Goal: Information Seeking & Learning: Learn about a topic

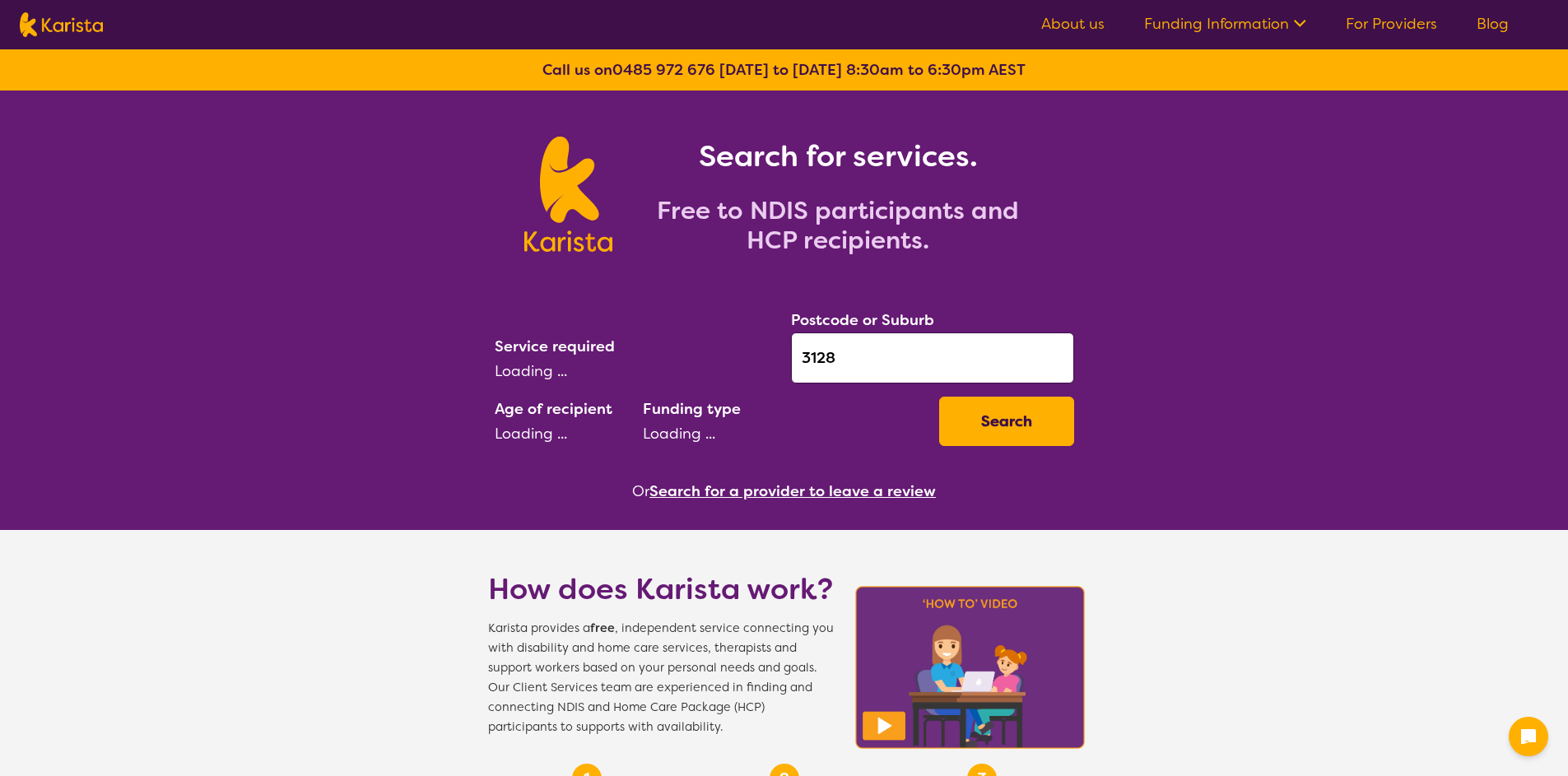
select select "CH"
select select "NDIS"
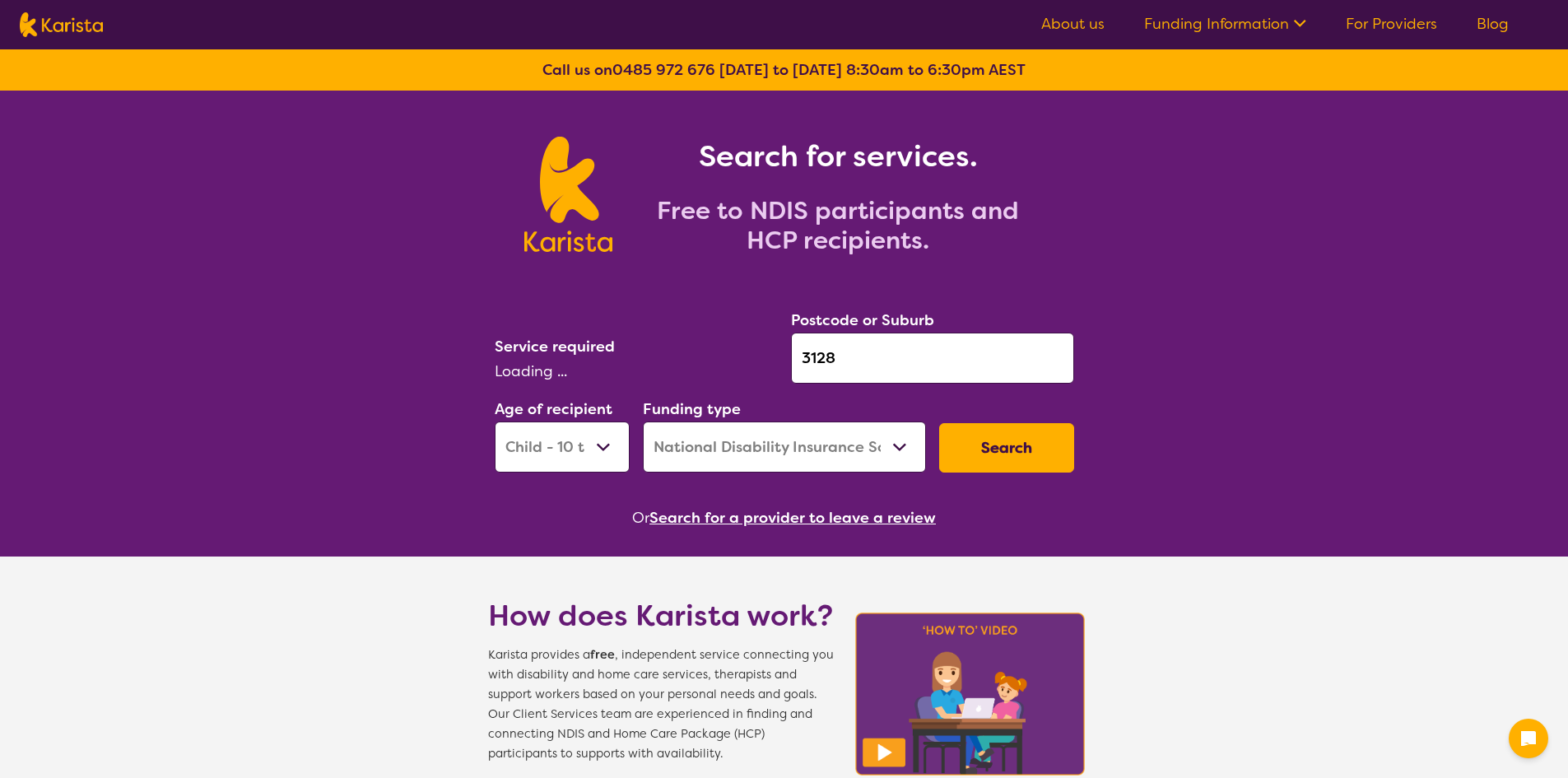
select select "NDIS Support Coordination"
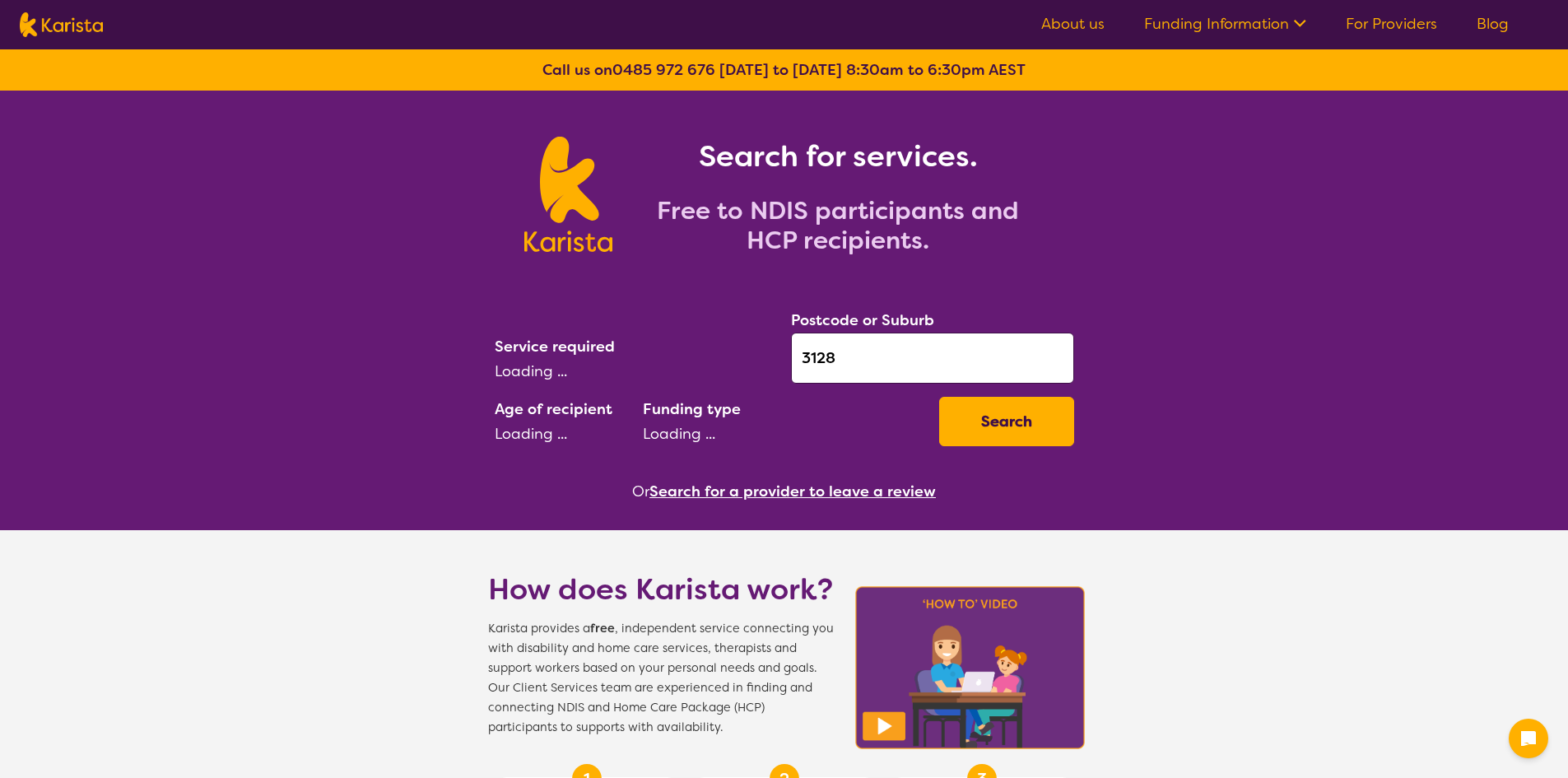
select select "NDIS Support Coordination"
select select "CH"
select select "NDIS"
